Goal: Check status: Check status

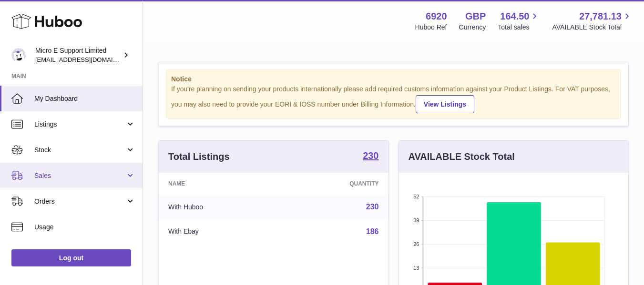
scroll to position [476208, 476127]
click at [80, 176] on span "Sales" at bounding box center [79, 175] width 91 height 9
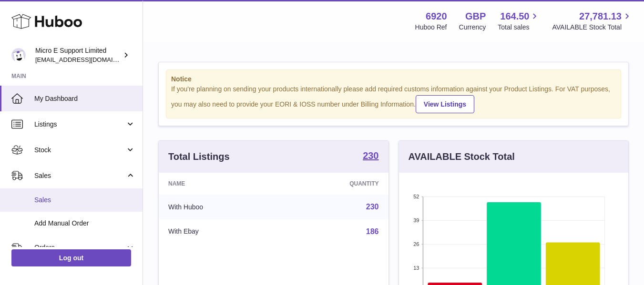
click at [53, 209] on link "Sales" at bounding box center [71, 200] width 142 height 23
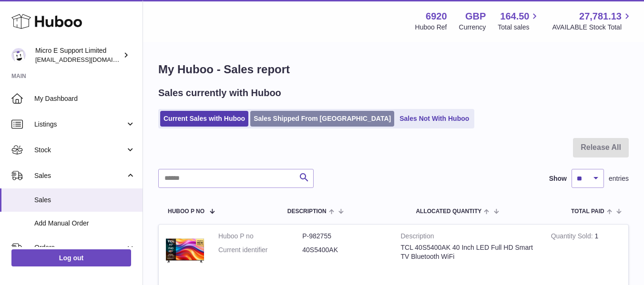
click at [295, 123] on link "Sales Shipped From [GEOGRAPHIC_DATA]" at bounding box center [322, 119] width 144 height 16
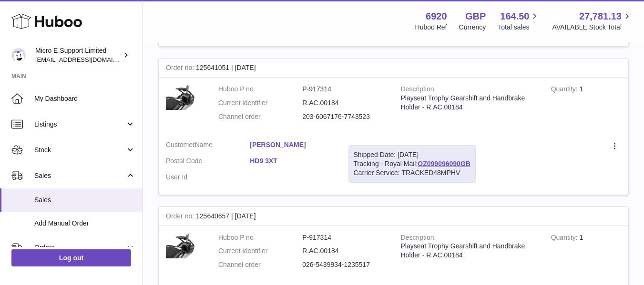
scroll to position [572, 0]
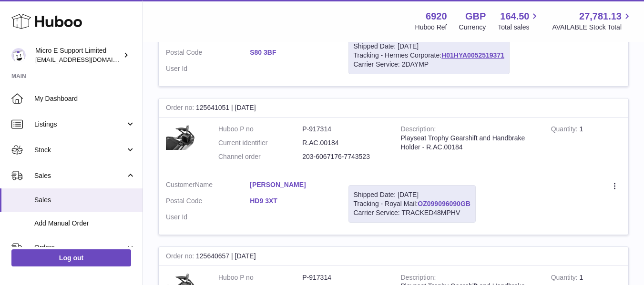
drag, startPoint x: 486, startPoint y: 202, endPoint x: 420, endPoint y: 203, distance: 66.2
click at [420, 203] on tr "Order no 125641051 | 29th Sep Huboo P no P-917314 Current identifier R.AC.00184…" at bounding box center [393, 166] width 470 height 137
click at [307, 191] on dd "Karen Wood" at bounding box center [292, 186] width 84 height 11
drag, startPoint x: 416, startPoint y: 203, endPoint x: 462, endPoint y: 202, distance: 45.3
click at [462, 202] on div "Shipped Date: 29th Sep 2025 Tracking - Royal Mail: OZ099096090GB Carrier Servic…" at bounding box center [411, 204] width 127 height 38
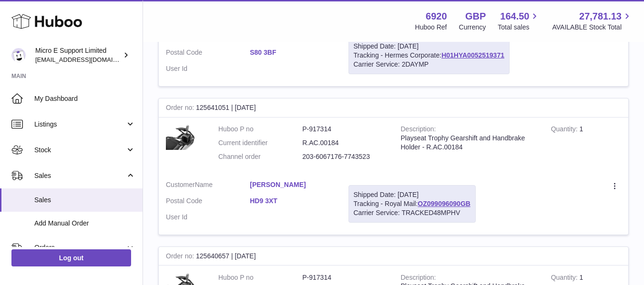
click at [416, 203] on div "Shipped Date: 29th Sep 2025 Tracking - Royal Mail: OZ099096090GB Carrier Servic…" at bounding box center [411, 204] width 127 height 38
drag, startPoint x: 418, startPoint y: 204, endPoint x: 470, endPoint y: 201, distance: 52.0
click at [470, 201] on div "Shipped Date: 29th Sep 2025 Tracking - Royal Mail: OZ099096090GB Carrier Servic…" at bounding box center [411, 204] width 127 height 38
copy div "OZ099096090GB"
click at [513, 205] on td "Create a ticket Duplicate Order" at bounding box center [555, 203] width 145 height 61
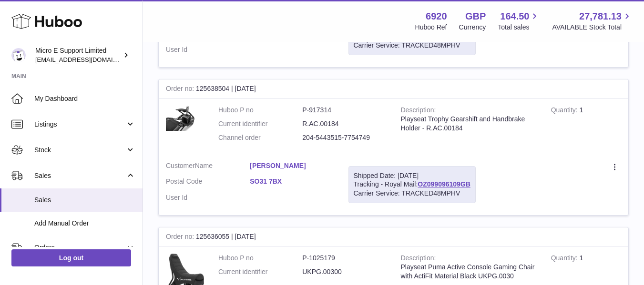
scroll to position [905, 0]
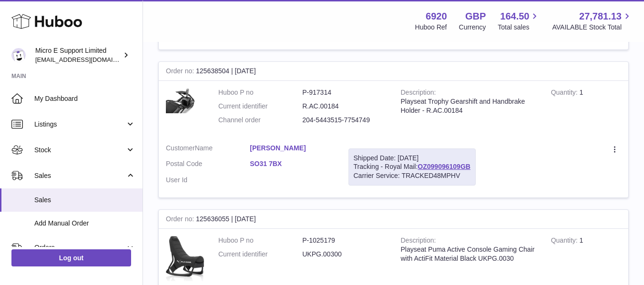
drag, startPoint x: 436, startPoint y: 165, endPoint x: 416, endPoint y: 190, distance: 31.8
click at [416, 190] on td "Shipped Date: 29th Sep 2025 Tracking - Royal Mail: OZ099096109GB Carrier Servic…" at bounding box center [411, 167] width 141 height 61
drag, startPoint x: 477, startPoint y: 167, endPoint x: 421, endPoint y: 170, distance: 56.7
click at [421, 170] on td "Shipped Date: 29th Sep 2025 Tracking - Royal Mail: OZ099096109GB Carrier Servic…" at bounding box center [411, 167] width 141 height 61
copy link "OZ099096109GB"
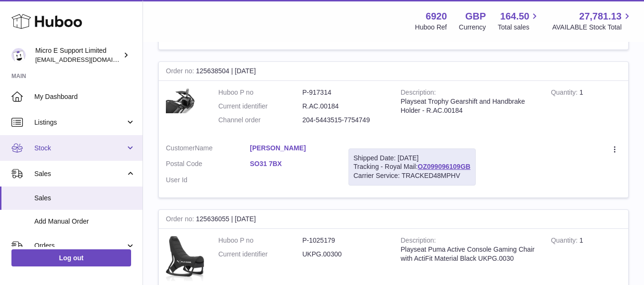
scroll to position [0, 0]
click at [81, 158] on link "Stock" at bounding box center [71, 150] width 142 height 26
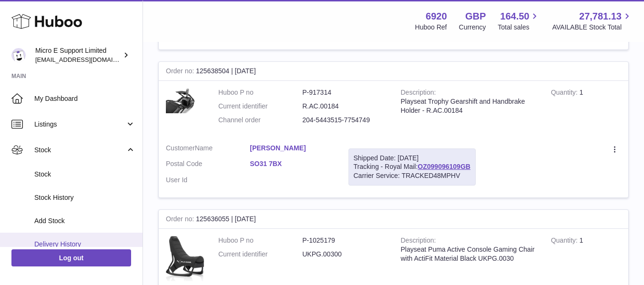
click at [69, 239] on link "Delivery History" at bounding box center [71, 244] width 142 height 23
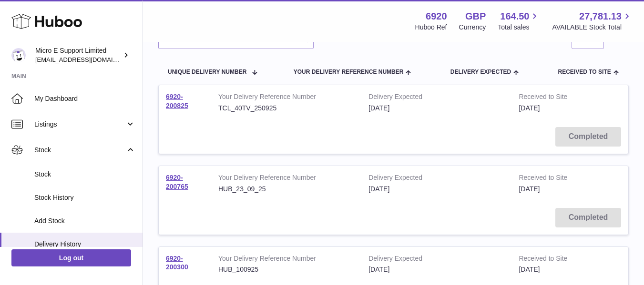
scroll to position [95, 0]
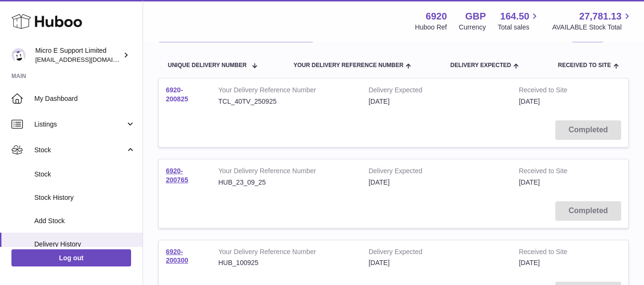
click at [184, 99] on link "6920-200825" at bounding box center [177, 94] width 22 height 17
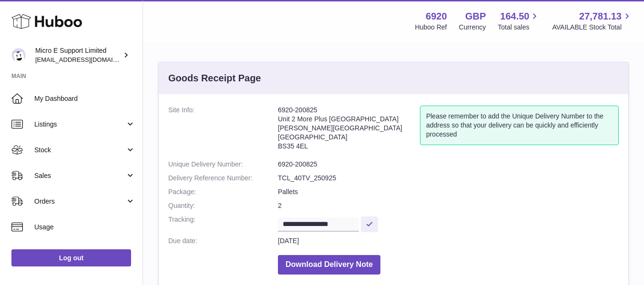
drag, startPoint x: 278, startPoint y: 111, endPoint x: 292, endPoint y: 110, distance: 13.9
click at [292, 110] on address "6920-200825 Unit 2 [GEOGRAPHIC_DATA][STREET_ADDRESS][PERSON_NAME]" at bounding box center [349, 131] width 142 height 50
copy address "6920"
click at [310, 119] on address "6920-200825 Unit 2 [GEOGRAPHIC_DATA][STREET_ADDRESS][PERSON_NAME]" at bounding box center [349, 131] width 142 height 50
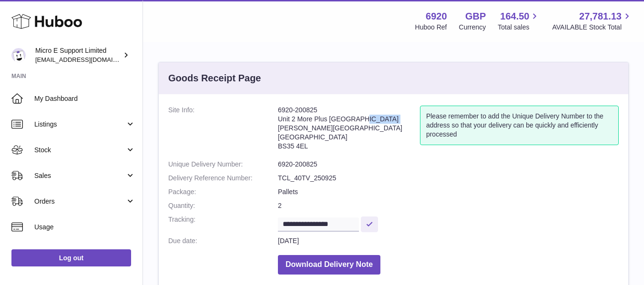
click at [310, 119] on address "6920-200825 Unit 2 [GEOGRAPHIC_DATA][STREET_ADDRESS][PERSON_NAME]" at bounding box center [349, 131] width 142 height 50
copy address "Unit 2 More Plus [GEOGRAPHIC_DATA]"
click at [432, 195] on dd "Pallets" at bounding box center [448, 192] width 341 height 9
